Goal: Task Accomplishment & Management: Manage account settings

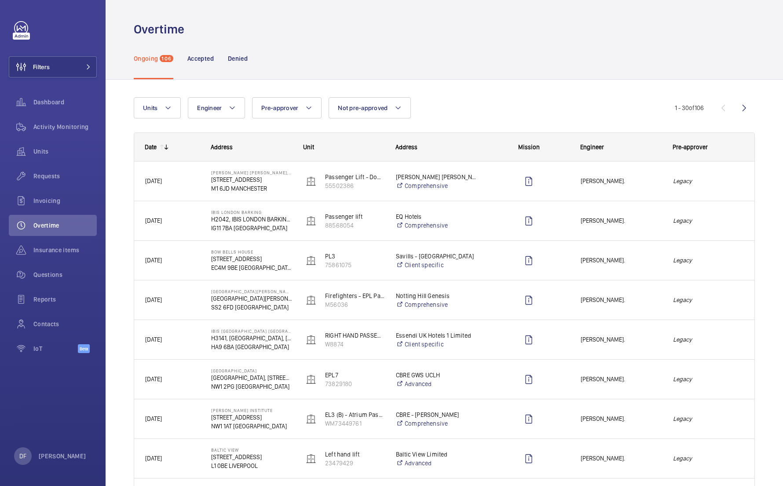
click at [160, 143] on wm-front-sortable-header-cell "Date" at bounding box center [167, 147] width 66 height 28
click at [154, 149] on div "Date" at bounding box center [151, 146] width 12 height 7
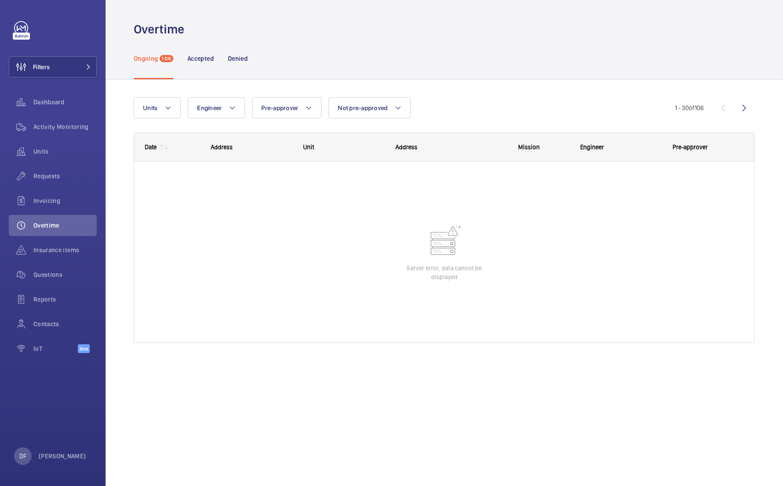
click at [154, 149] on div "Date" at bounding box center [151, 146] width 12 height 7
click at [154, 148] on div "Date" at bounding box center [151, 146] width 12 height 7
click at [154, 147] on div "Date" at bounding box center [151, 146] width 12 height 7
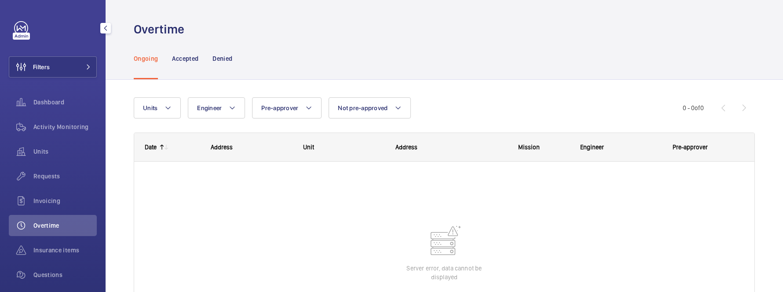
click at [153, 141] on div "Date" at bounding box center [145, 147] width 22 height 28
click at [152, 141] on div "Date" at bounding box center [145, 147] width 22 height 28
click at [184, 57] on p "Accepted" at bounding box center [185, 58] width 26 height 9
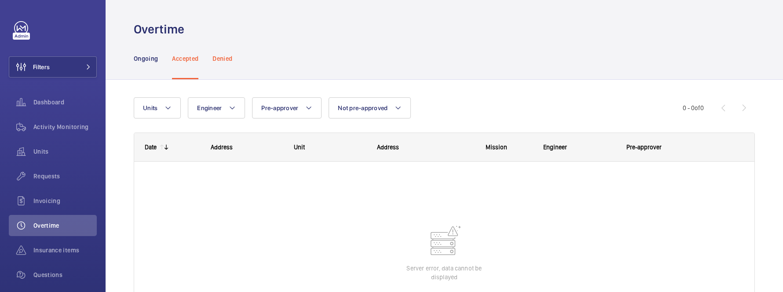
click at [229, 56] on p "Denied" at bounding box center [223, 58] width 20 height 9
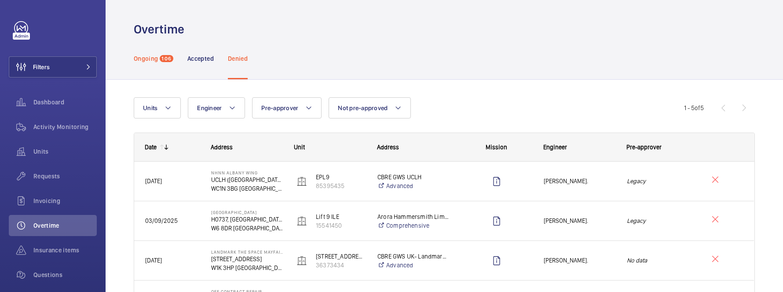
click at [161, 62] on div "Ongoing 106" at bounding box center [154, 58] width 40 height 42
